Goal: Information Seeking & Learning: Learn about a topic

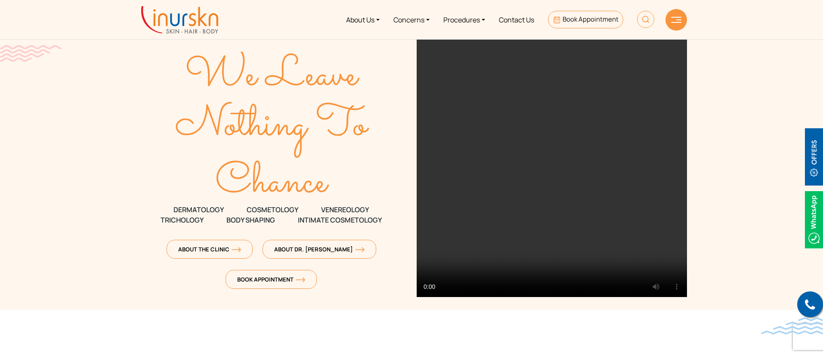
click at [428, 16] on link "Concerns" at bounding box center [412, 19] width 50 height 32
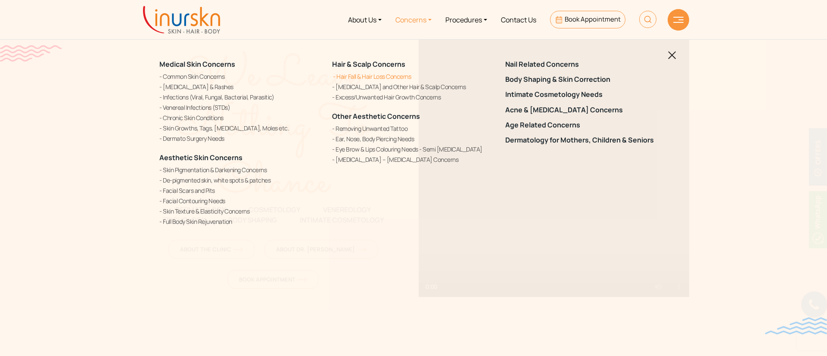
click at [369, 77] on link "Hair Fall & Hair Loss Concerns" at bounding box center [413, 76] width 162 height 9
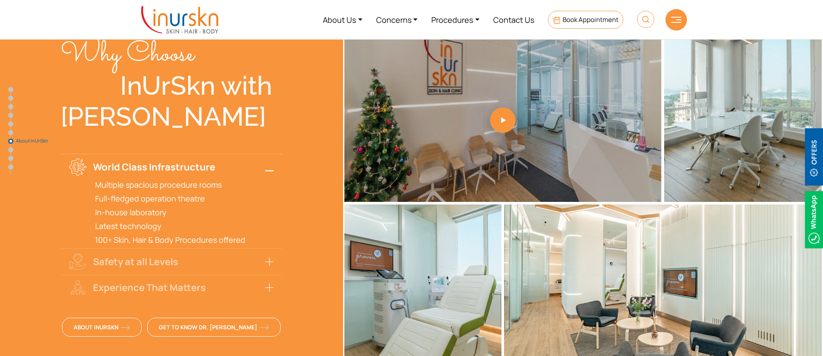
scroll to position [2390, 0]
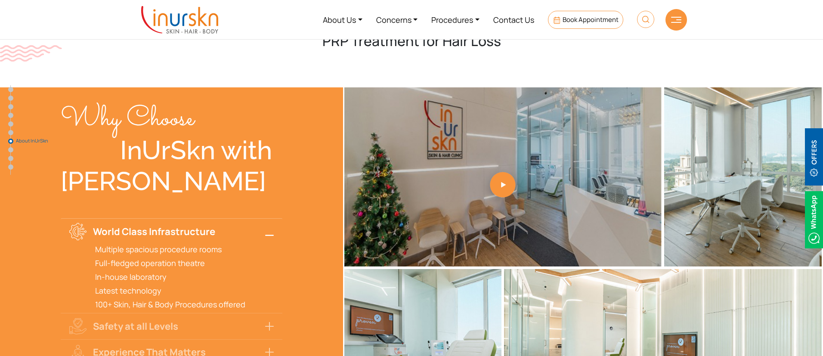
click at [267, 218] on button "World Class Infrastructure" at bounding box center [172, 231] width 222 height 26
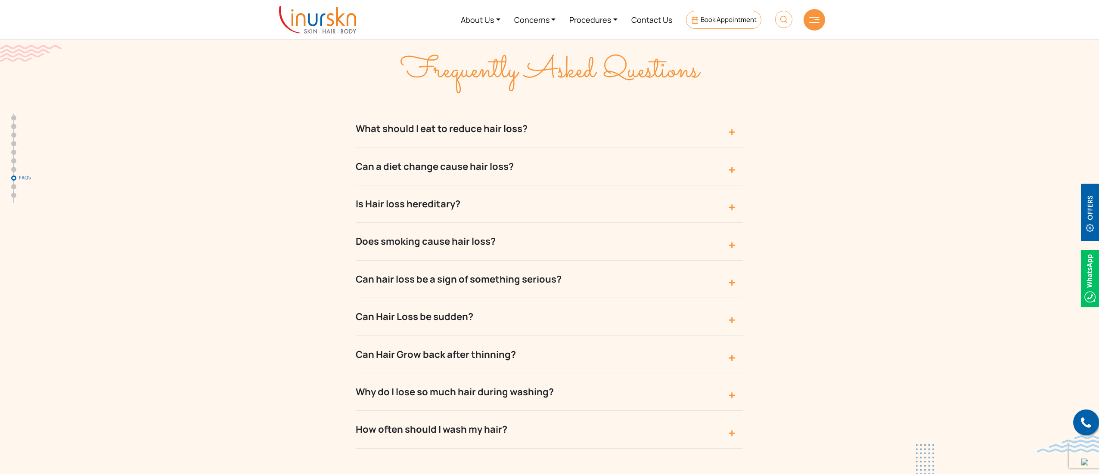
scroll to position [2971, 0]
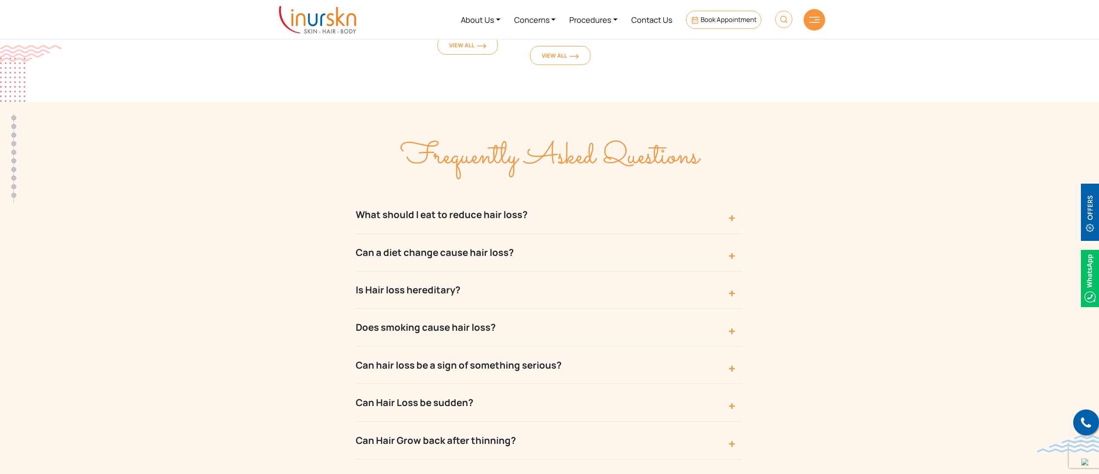
drag, startPoint x: 957, startPoint y: 90, endPoint x: 921, endPoint y: 106, distance: 38.9
click at [823, 102] on section "Frequently Asked Questions What should I eat to reduce hair loss? Unfortunately…" at bounding box center [549, 336] width 1099 height 468
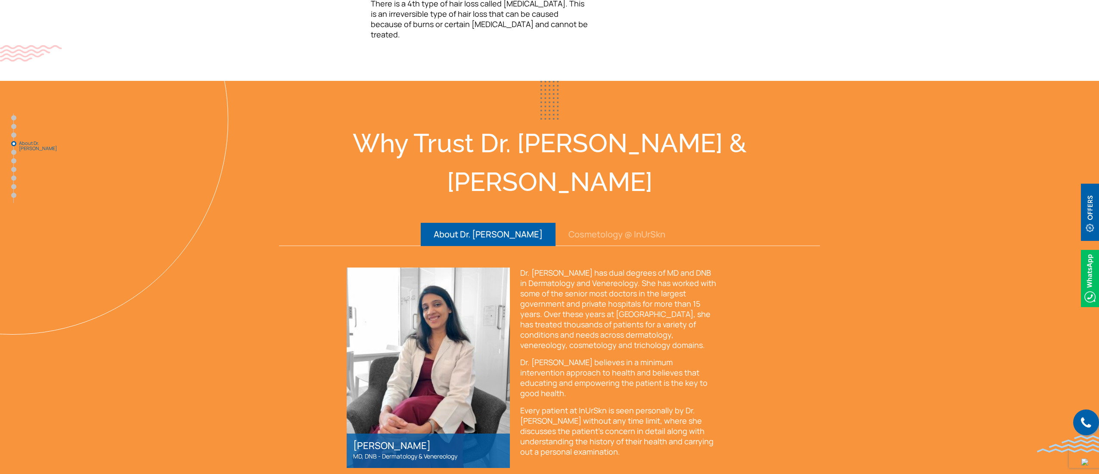
scroll to position [1206, 0]
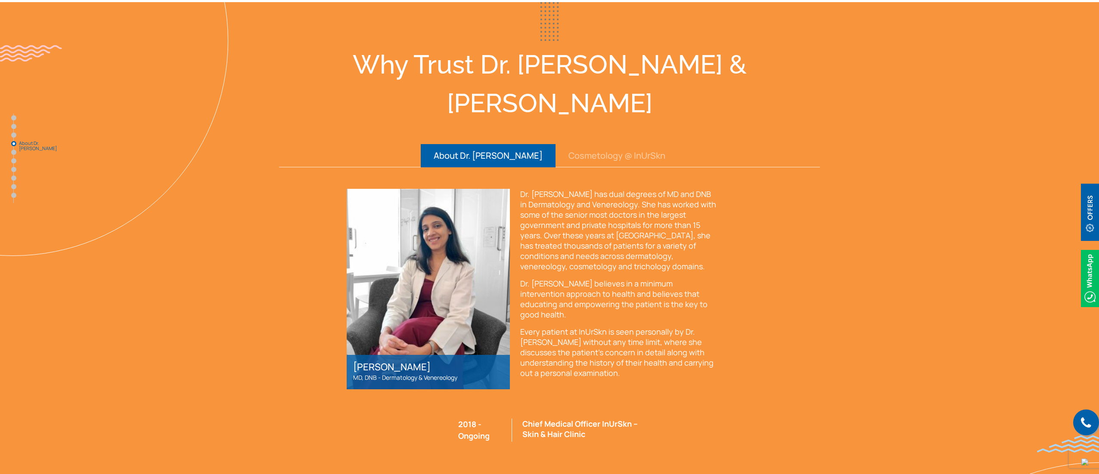
drag, startPoint x: 999, startPoint y: 103, endPoint x: 595, endPoint y: 32, distance: 410.5
click at [823, 103] on section "Why Trust Dr. Sejal & InUrSkn About Dr. Sejal Cosmetology @ InUrSkn Dr. Sejal S…" at bounding box center [549, 290] width 1099 height 577
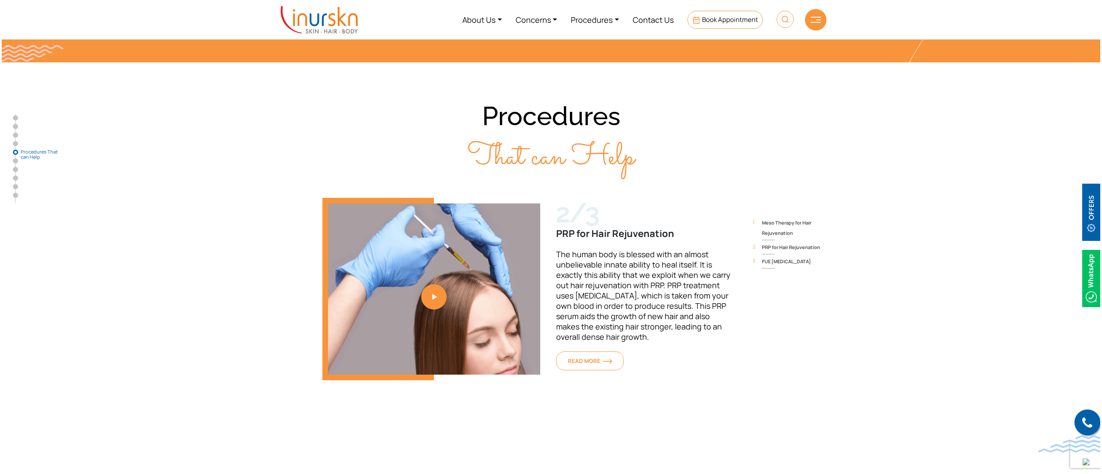
scroll to position [1636, 0]
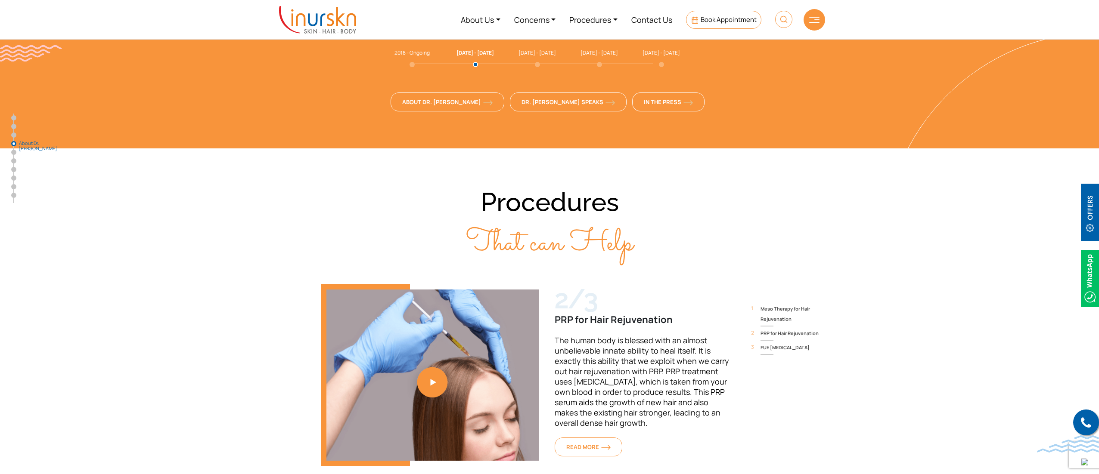
click at [440, 301] on link "2 / 3" at bounding box center [432, 375] width 223 height 183
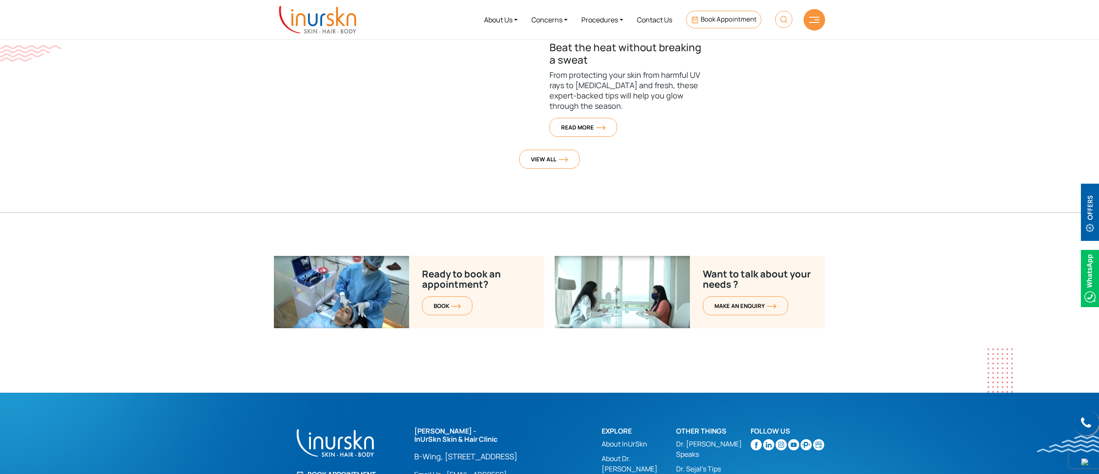
scroll to position [3324, 0]
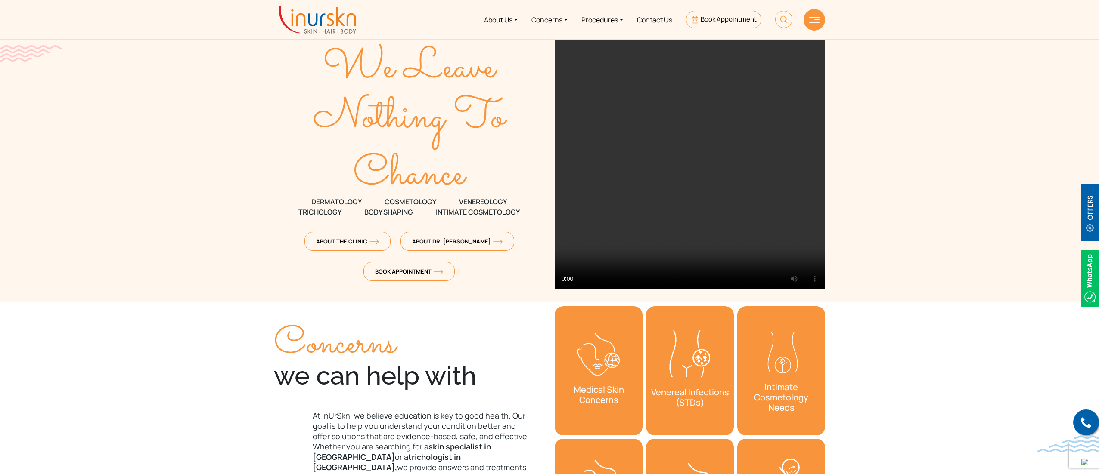
scroll to position [0, 0]
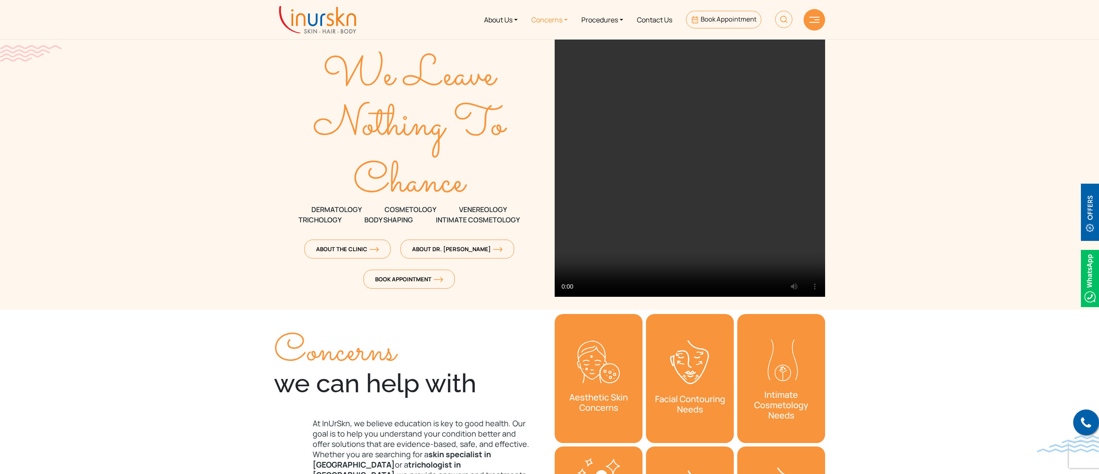
click at [567, 18] on link "Concerns" at bounding box center [549, 19] width 50 height 32
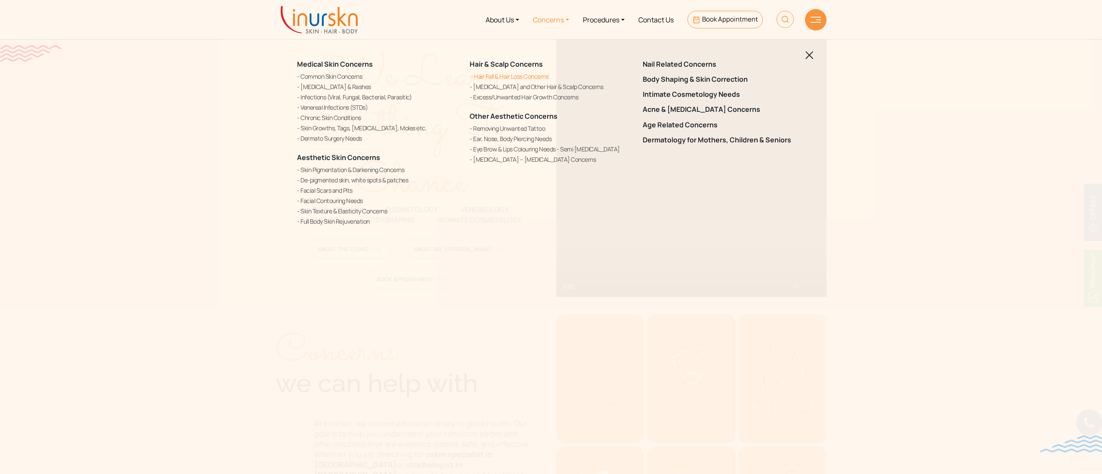
click at [503, 75] on link "Hair Fall & Hair Loss Concerns" at bounding box center [551, 76] width 162 height 9
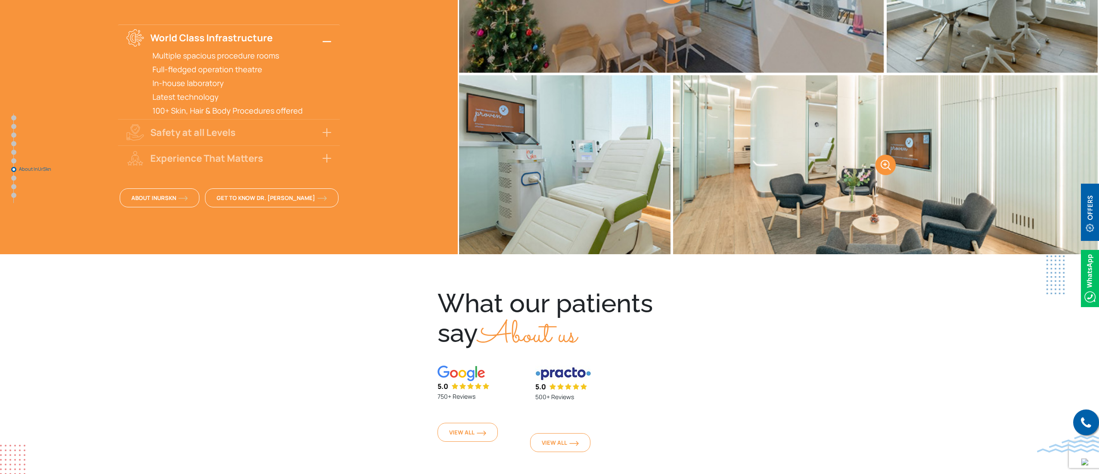
scroll to position [2497, 0]
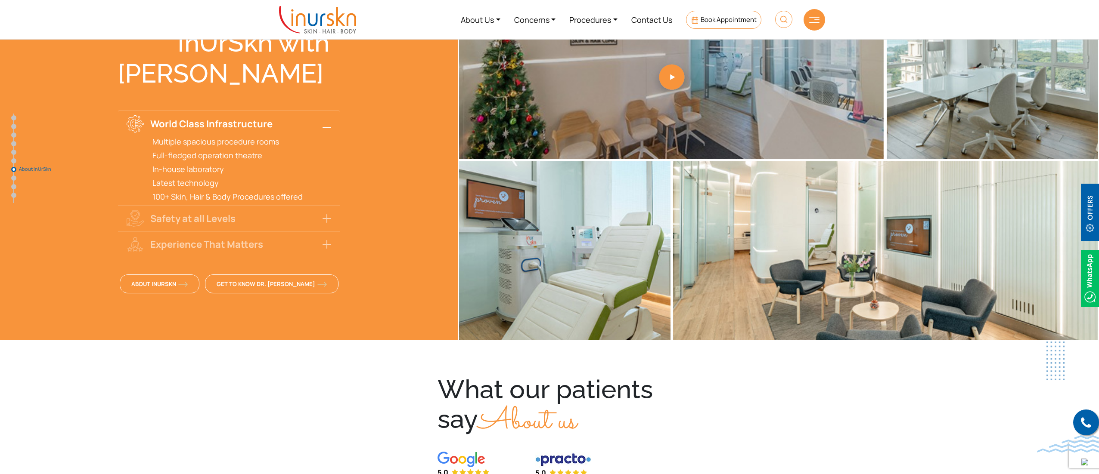
drag, startPoint x: 969, startPoint y: 389, endPoint x: 911, endPoint y: 363, distance: 63.0
click at [968, 391] on section "What our patients say About us 5.0 750+ Reviews 5.0 500+ Reviews View All View …" at bounding box center [549, 459] width 1099 height 234
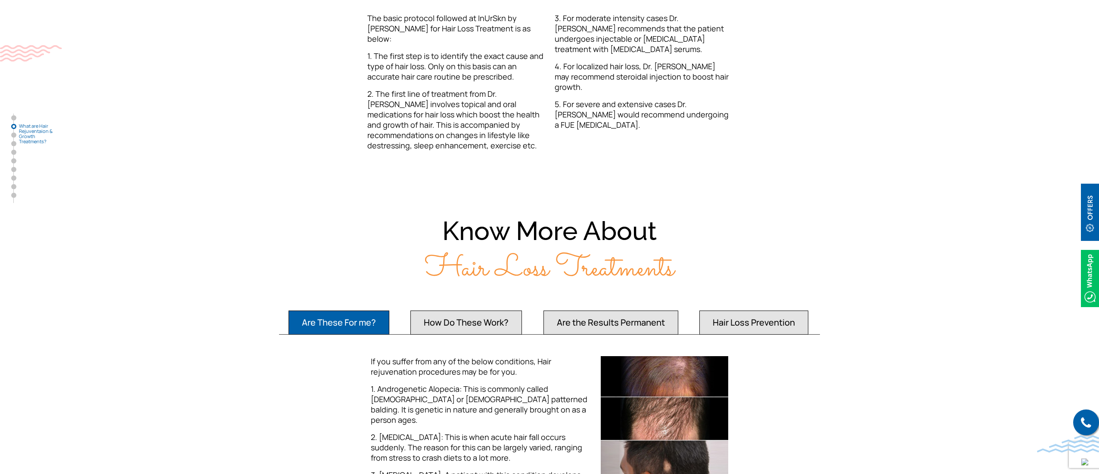
scroll to position [689, 0]
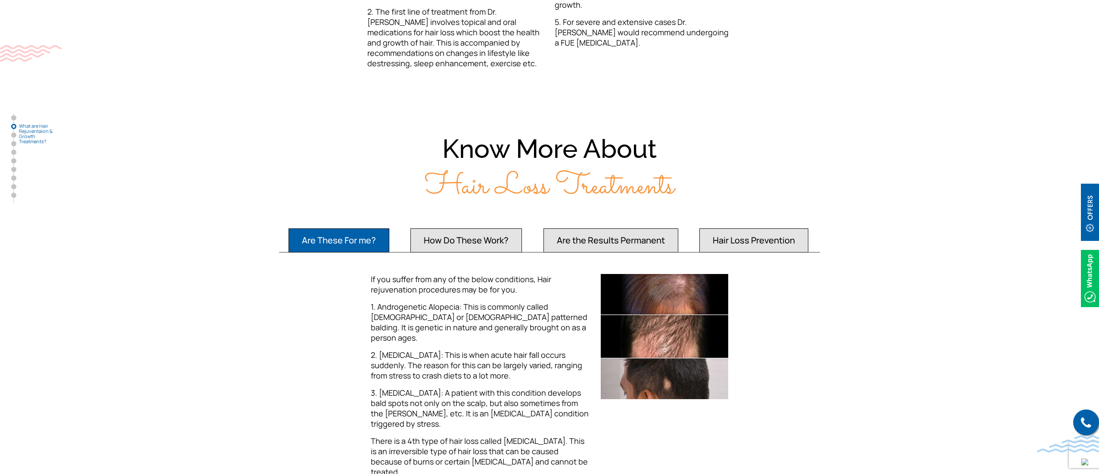
click at [389, 236] on button "How Do These Work?" at bounding box center [338, 241] width 101 height 24
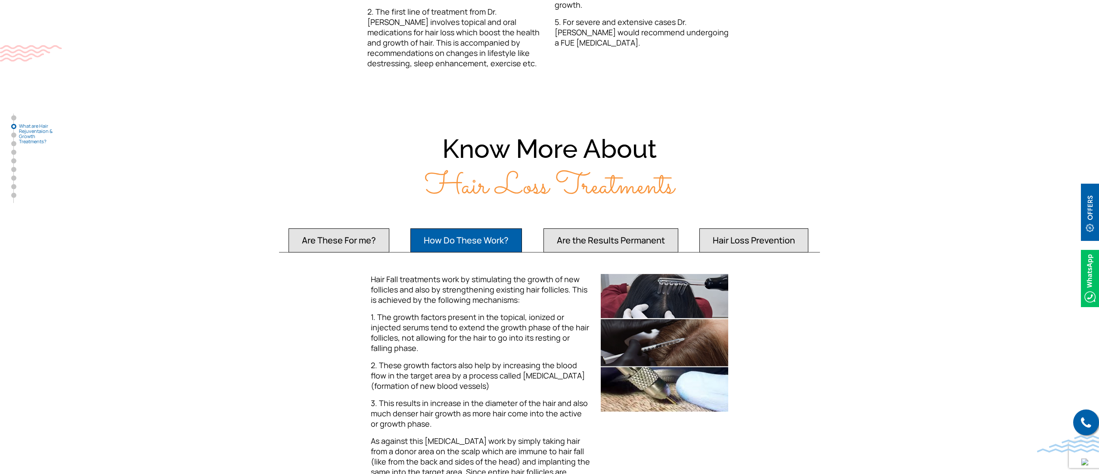
click at [363, 236] on button "Are These For me?" at bounding box center [338, 241] width 101 height 24
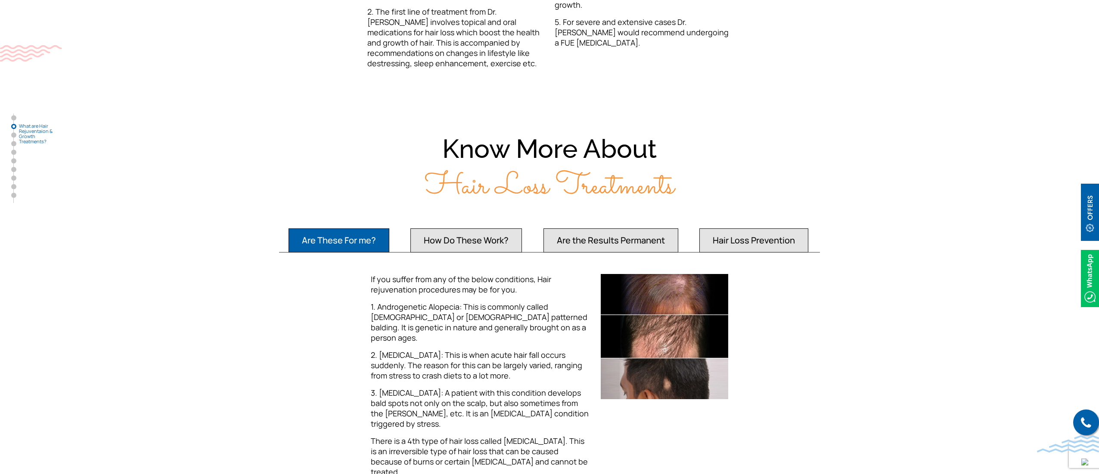
click at [389, 229] on button "Are the Results Permanent" at bounding box center [338, 241] width 101 height 24
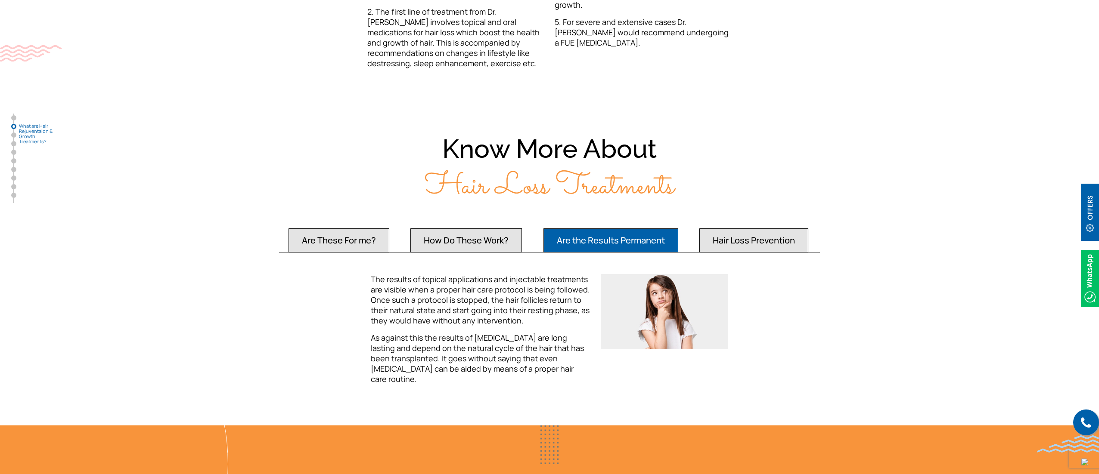
click at [389, 229] on button "Hair Loss Prevention" at bounding box center [338, 241] width 101 height 24
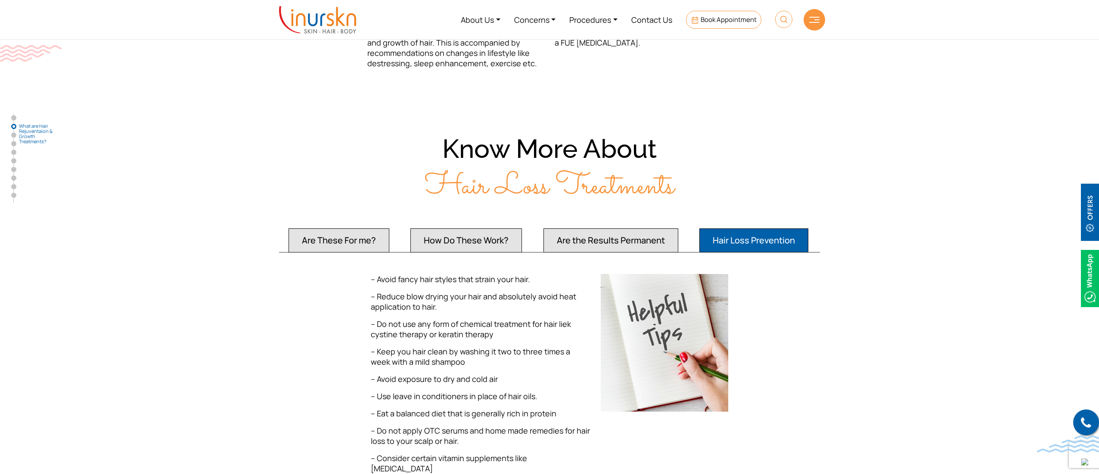
click at [389, 229] on button "How Do These Work?" at bounding box center [338, 241] width 101 height 24
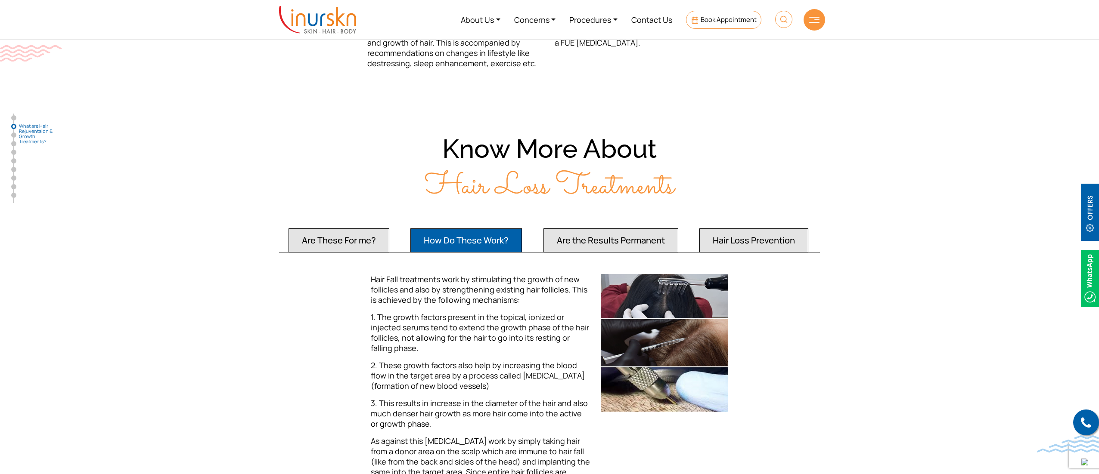
click at [322, 241] on button "Are These For me?" at bounding box center [338, 241] width 101 height 24
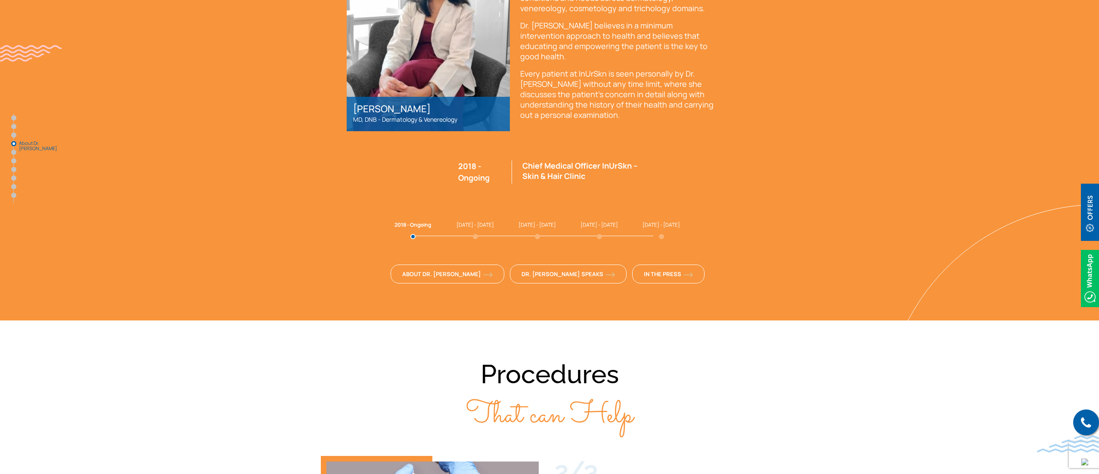
scroll to position [1636, 0]
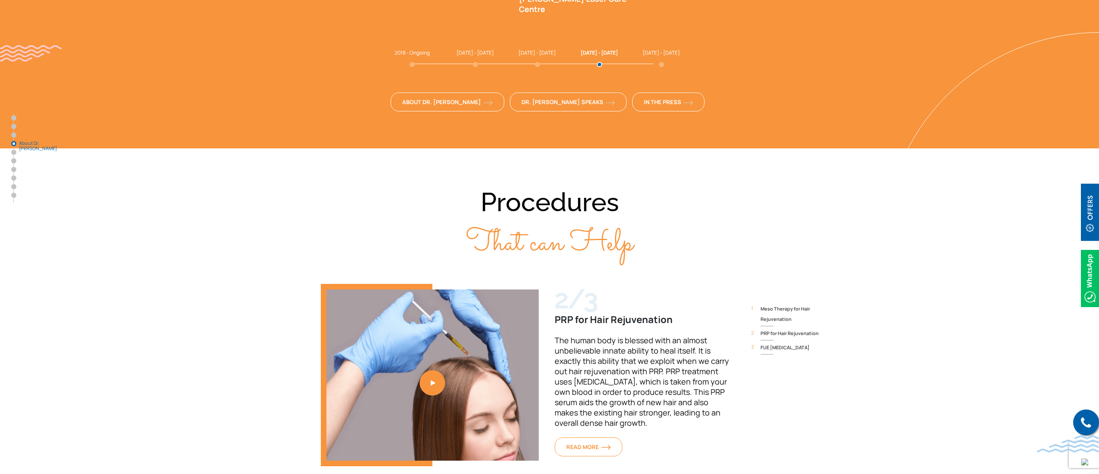
drag, startPoint x: 936, startPoint y: 196, endPoint x: 827, endPoint y: 181, distance: 110.0
click at [936, 196] on section "Procedures That can Help 1/3 Meso Therapy for Hair Rejuvenation Mesotherapy is …" at bounding box center [549, 331] width 1099 height 364
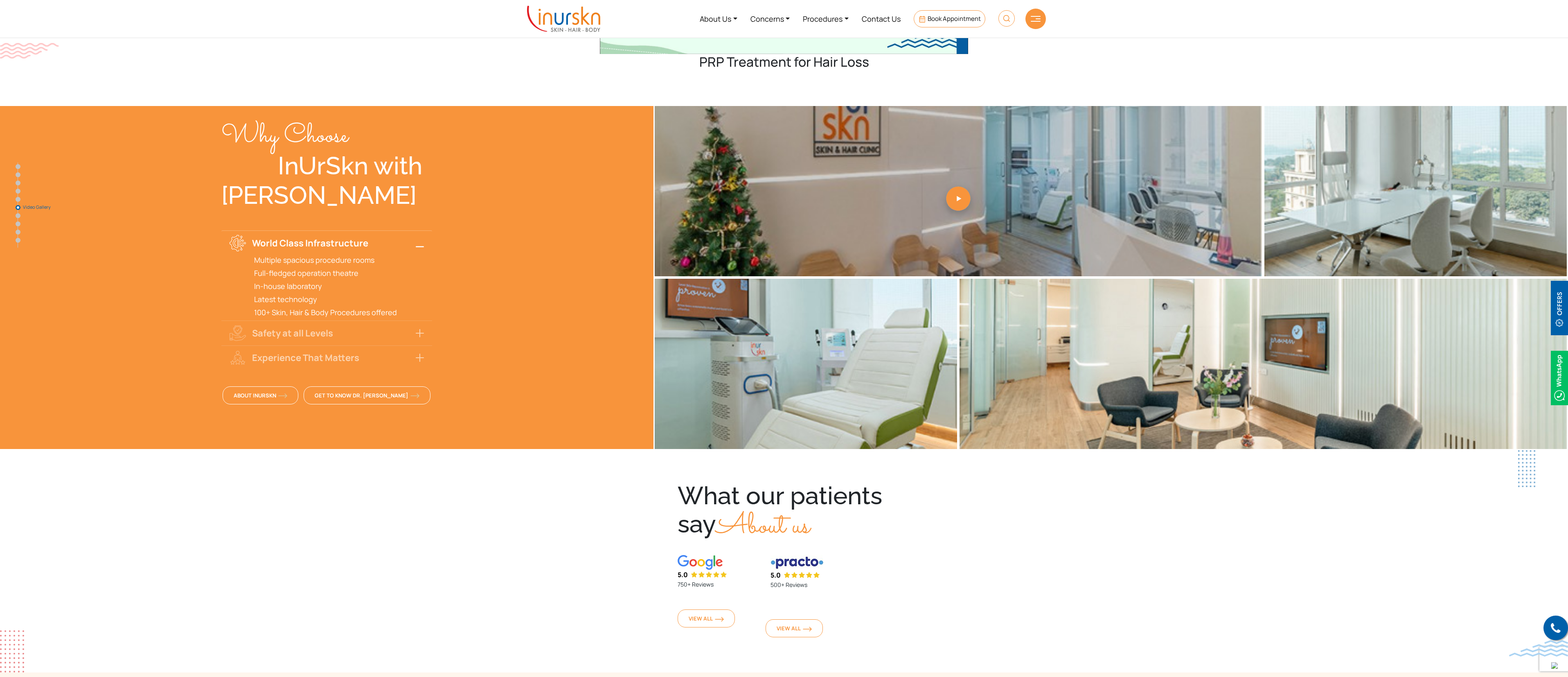
scroll to position [2212, 0]
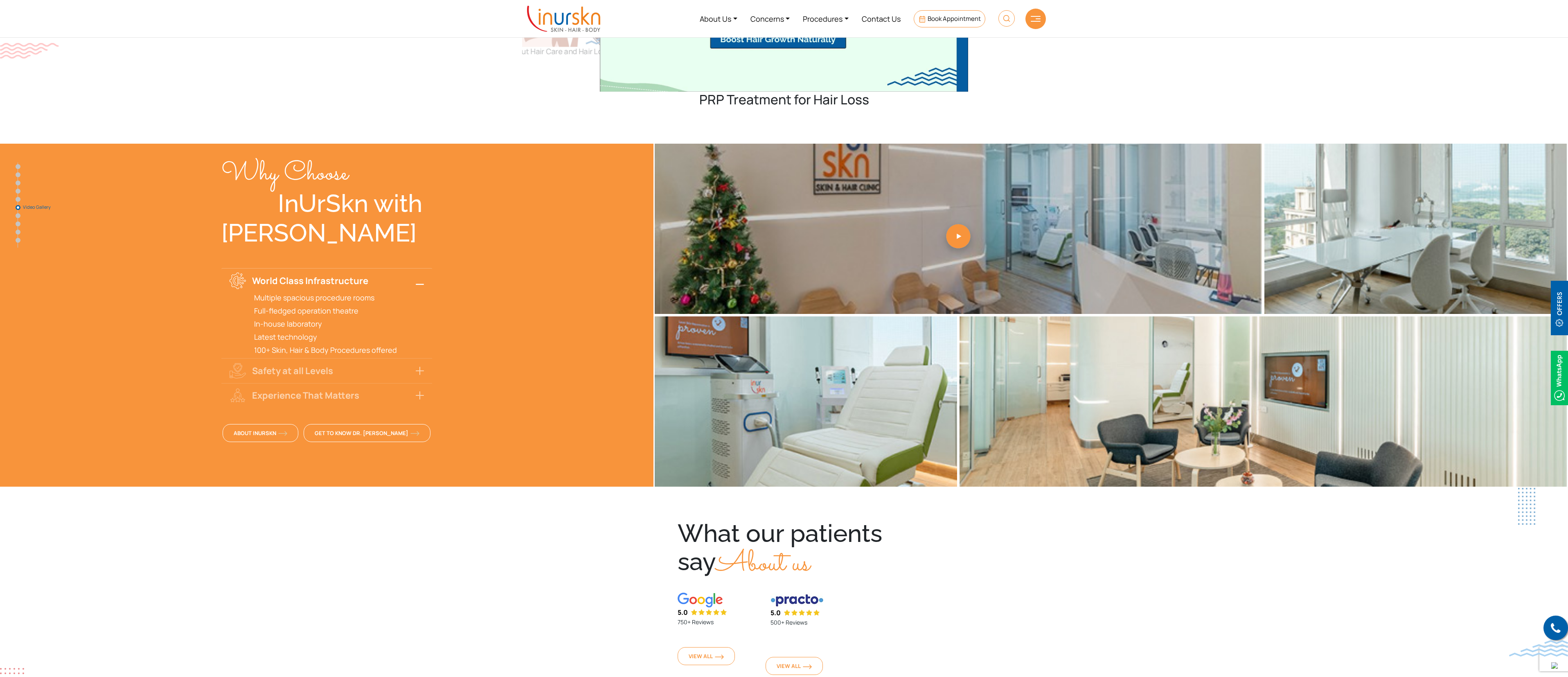
click at [1043, 451] on section "What our patients say About us 5.0 750+ Reviews 5.0 500+ Reviews View All View …" at bounding box center [784, 599] width 1568 height 222
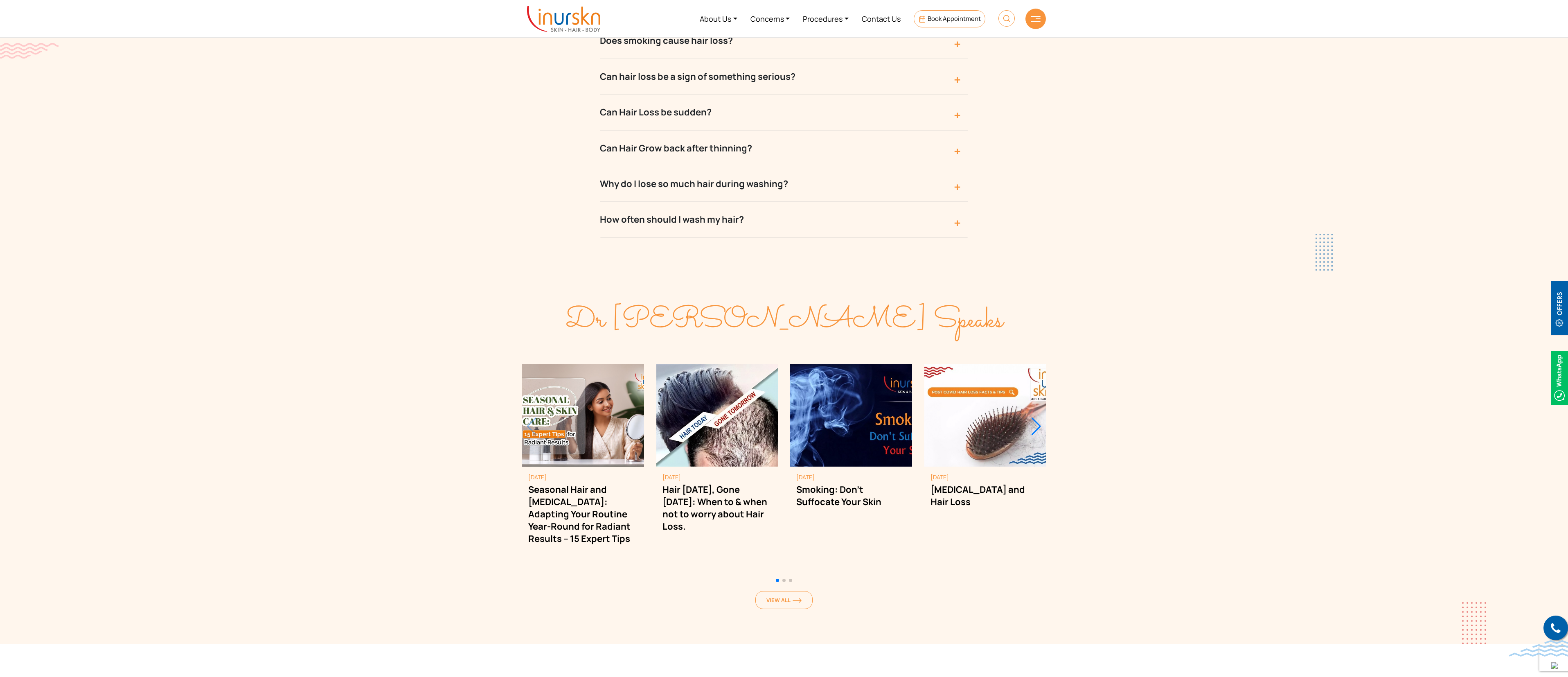
scroll to position [3341, 0]
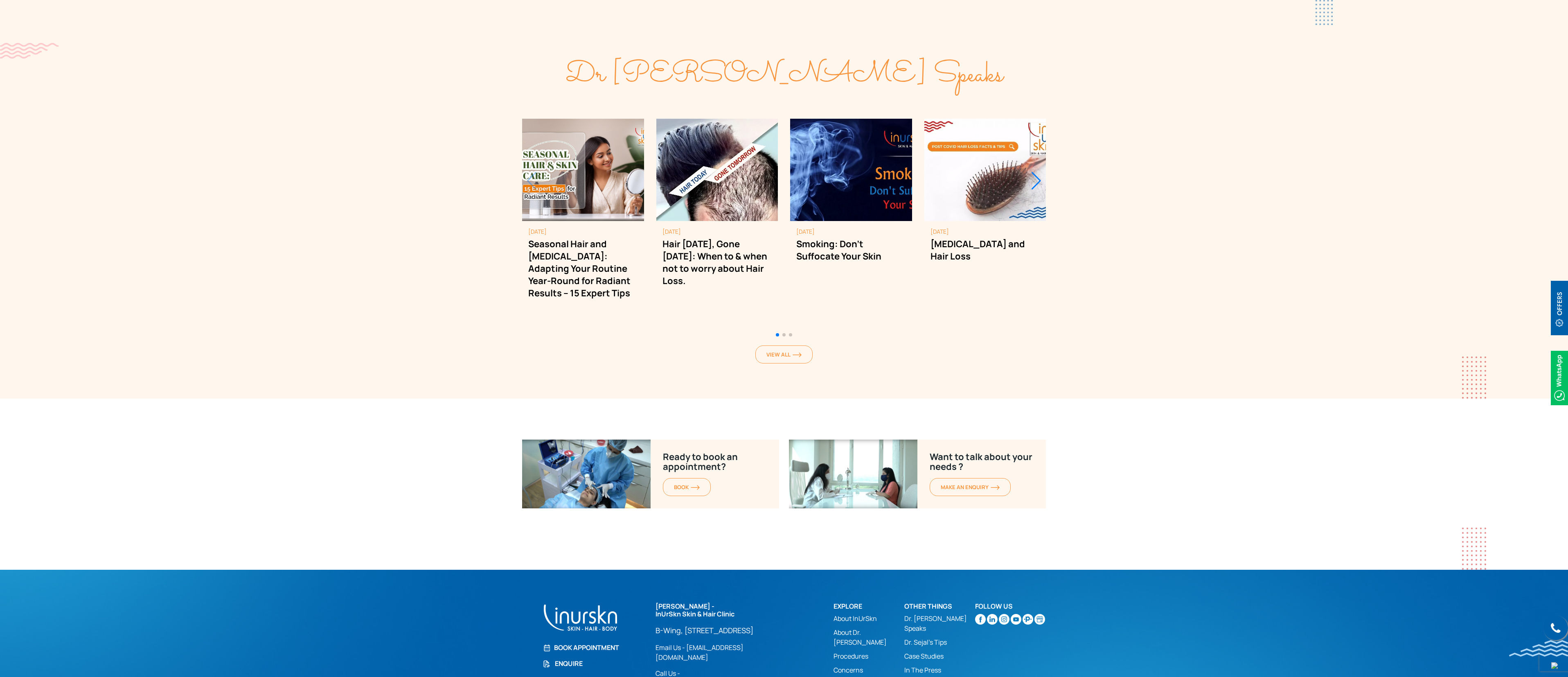
drag, startPoint x: 1329, startPoint y: 154, endPoint x: 1178, endPoint y: 156, distance: 151.0
click at [1043, 154] on section "Dr Sejal Speaks July 7, 2025 Seasonal Hair and Skin Care: Adapting Your Routine…" at bounding box center [784, 211] width 1568 height 374
